Goal: Task Accomplishment & Management: Use online tool/utility

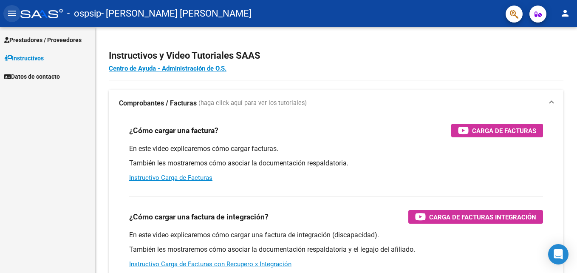
click at [6, 13] on button "menu" at bounding box center [11, 13] width 17 height 17
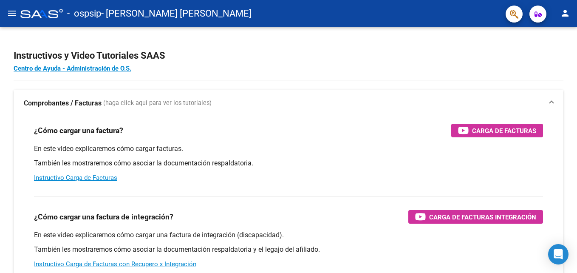
click at [6, 13] on button "menu" at bounding box center [11, 13] width 17 height 17
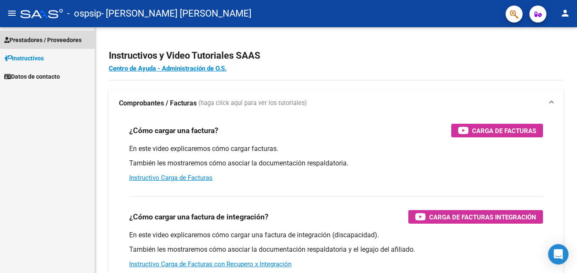
click at [37, 38] on span "Prestadores / Proveedores" at bounding box center [42, 39] width 77 height 9
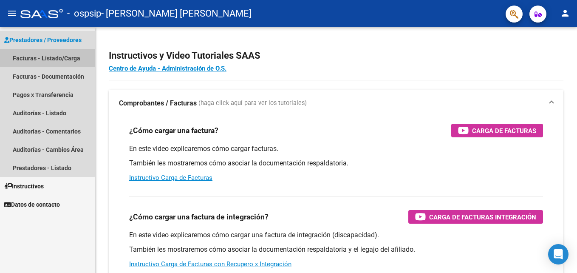
click at [34, 60] on link "Facturas - Listado/Carga" at bounding box center [47, 58] width 95 height 18
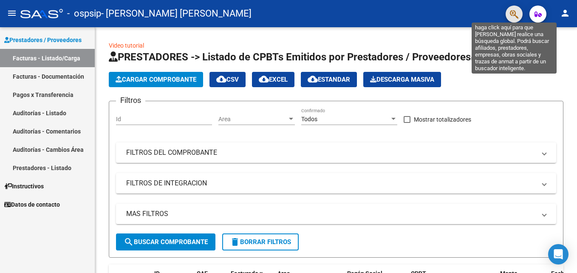
click at [516, 11] on icon "button" at bounding box center [514, 14] width 9 height 10
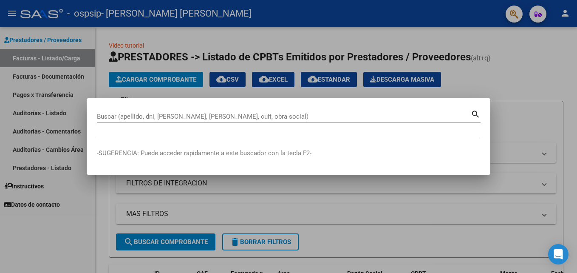
click at [538, 10] on div at bounding box center [288, 136] width 577 height 273
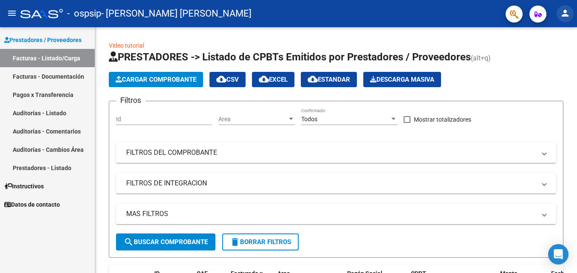
click at [568, 9] on mat-icon "person" at bounding box center [565, 13] width 10 height 10
click at [577, 100] on html "menu - ospsip - [PERSON_NAME] [PERSON_NAME] person Prestadores / Proveedores Fa…" at bounding box center [288, 136] width 577 height 273
click at [577, 211] on html "menu - ospsip - [PERSON_NAME] [PERSON_NAME] person Prestadores / Proveedores Fa…" at bounding box center [288, 136] width 577 height 273
